Goal: Complete application form

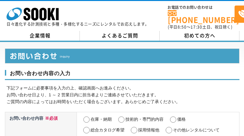
select select "23"
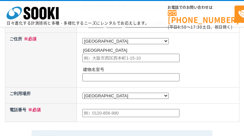
radio input "true"
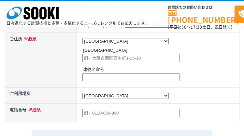
radio input "true"
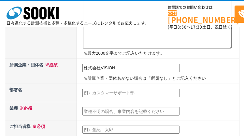
type input "株式会社VISION"
type input "営業部"
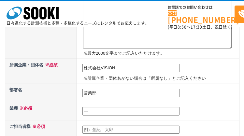
type input "―"
type input "[PERSON_NAME]"
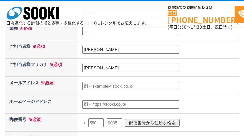
type input "[PERSON_NAME]"
type input "[EMAIL_ADDRESS][DOMAIN_NAME]"
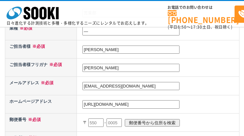
type input "[URL][DOMAIN_NAME]"
type input "460"
type input "4600"
type input "0008"
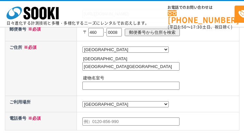
type input "[GEOGRAPHIC_DATA][GEOGRAPHIC_DATA]"
type input "―"
type input "0522538057"
type textarea "ご担当者様へ お問い合わせ失礼いたします。 株式会社VISIONの大城と申します。 この度、貴社と弊社ウォーターサーバー【ViVi Water】との協業の機会…"
